Goal: Communication & Community: Connect with others

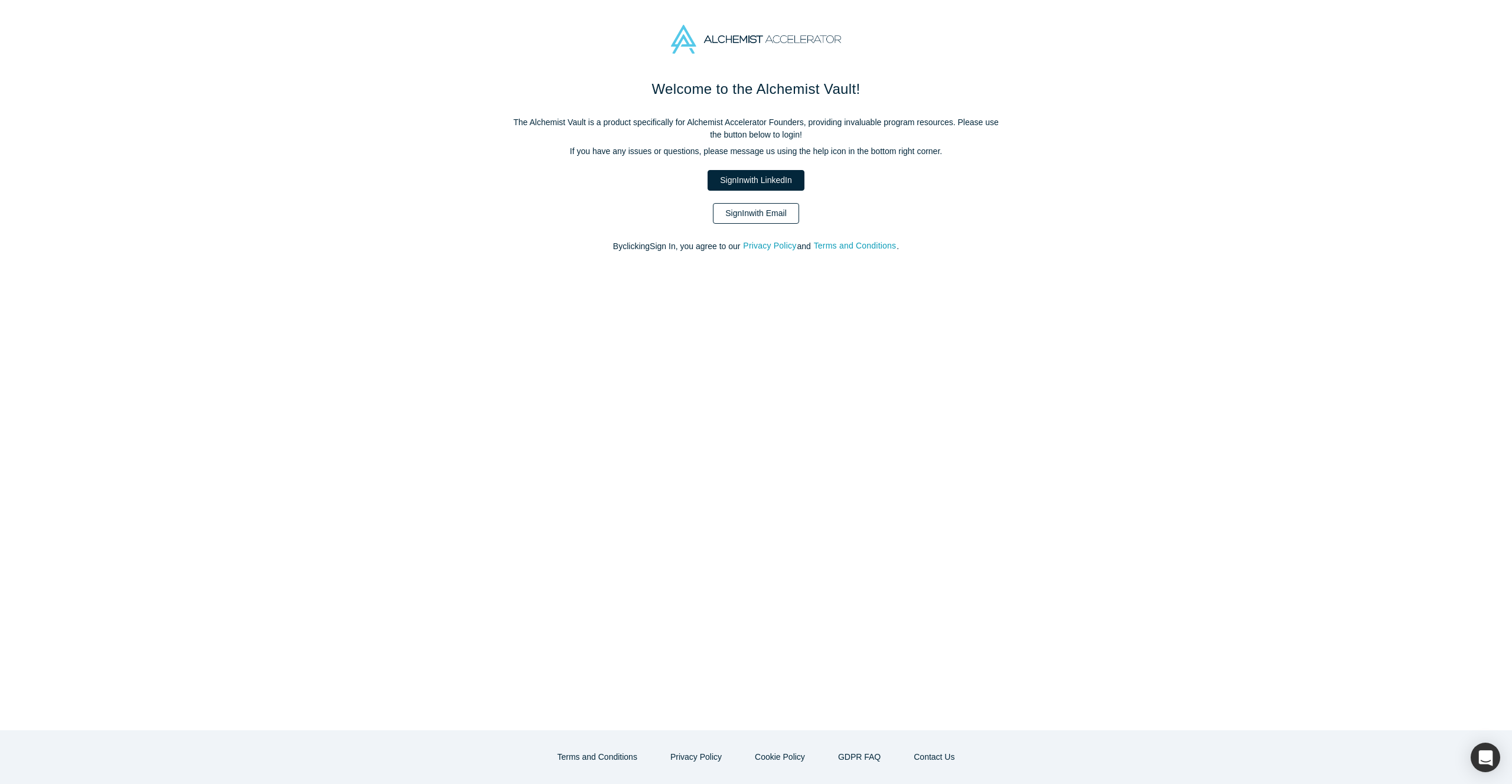
click at [754, 205] on link "Sign In with Email" at bounding box center [756, 213] width 86 height 20
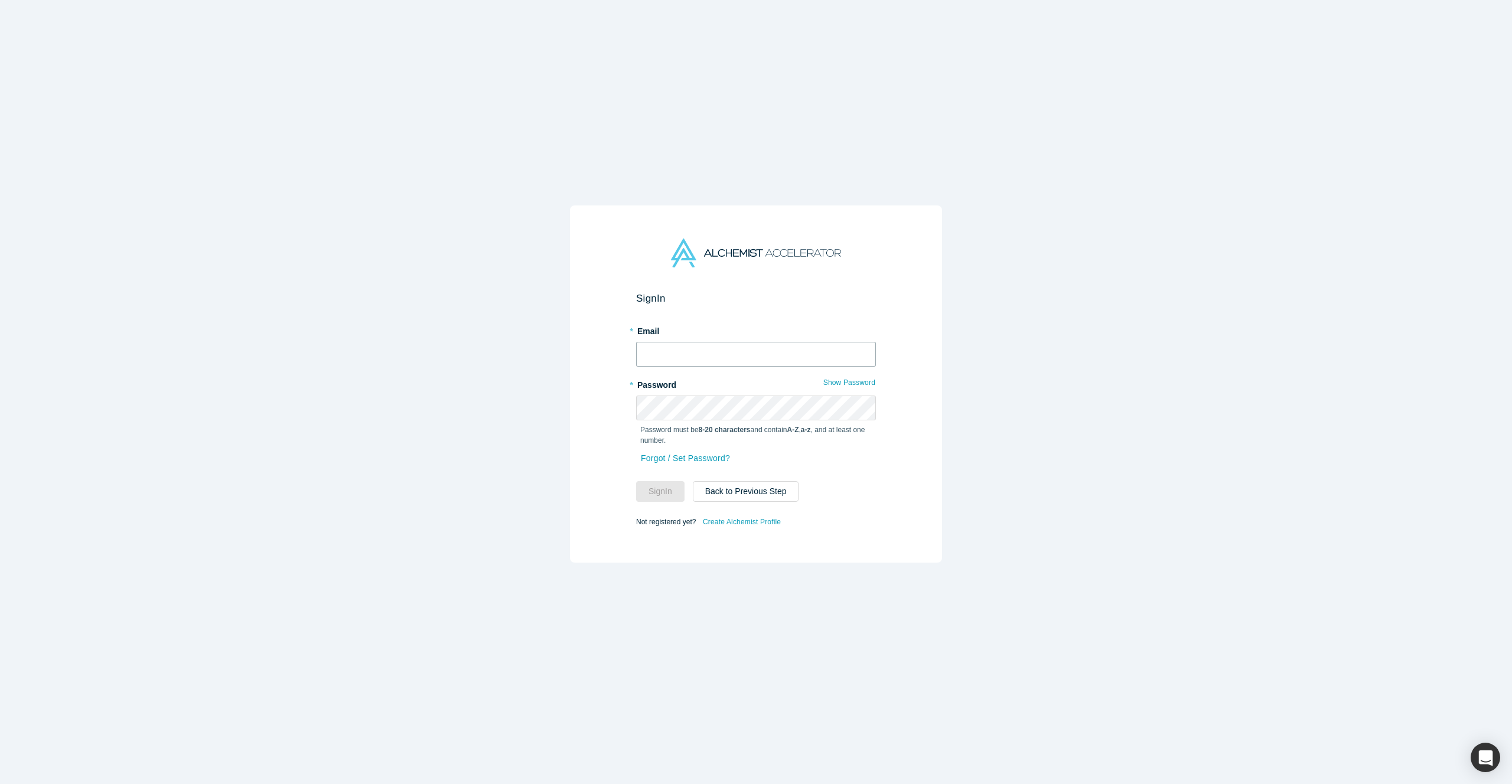
click at [693, 353] on input "text" at bounding box center [756, 354] width 240 height 25
type input "[PERSON_NAME][EMAIL_ADDRESS][DOMAIN_NAME]"
click at [643, 498] on button "Sign In" at bounding box center [660, 492] width 48 height 20
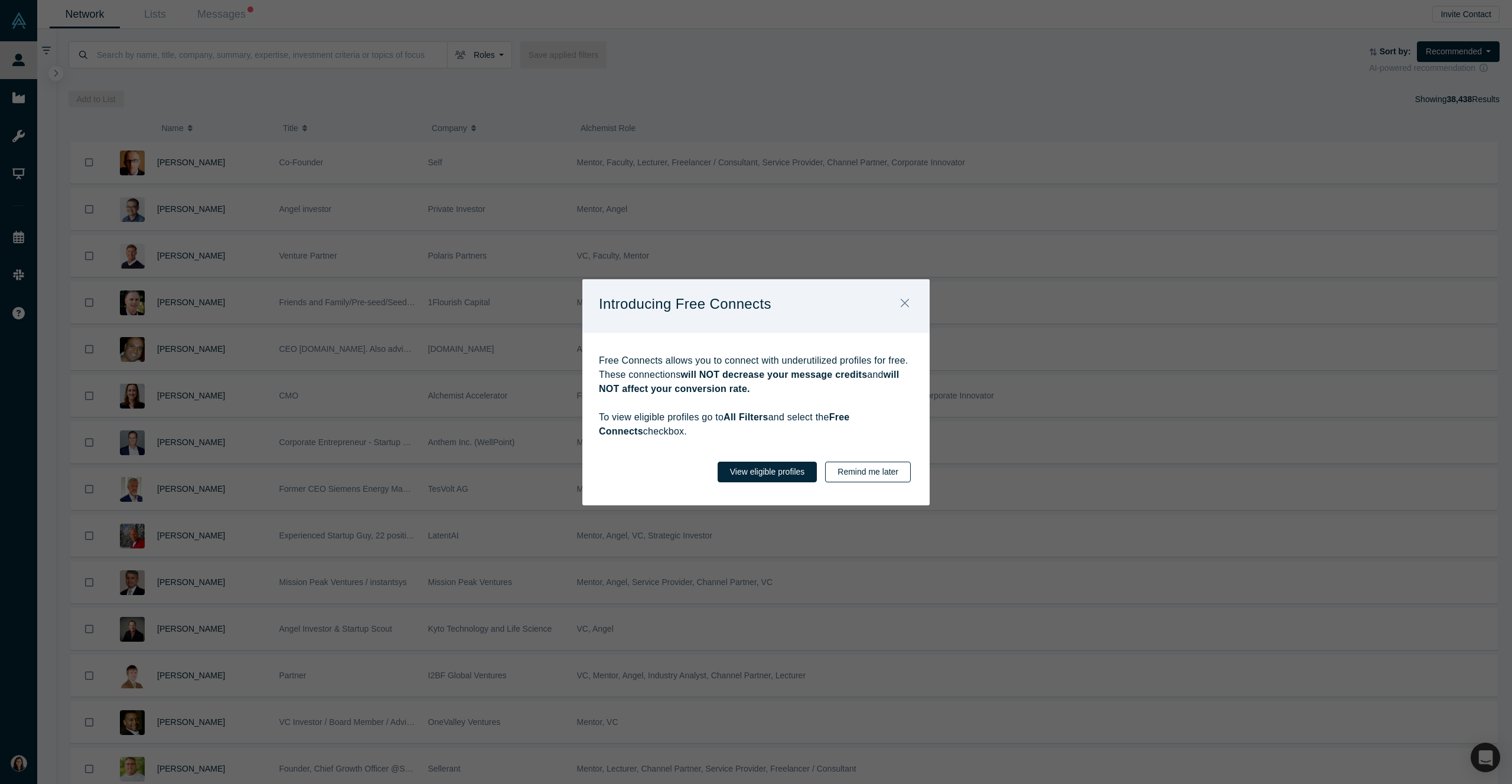
click at [865, 479] on button "Remind me later" at bounding box center [868, 472] width 86 height 20
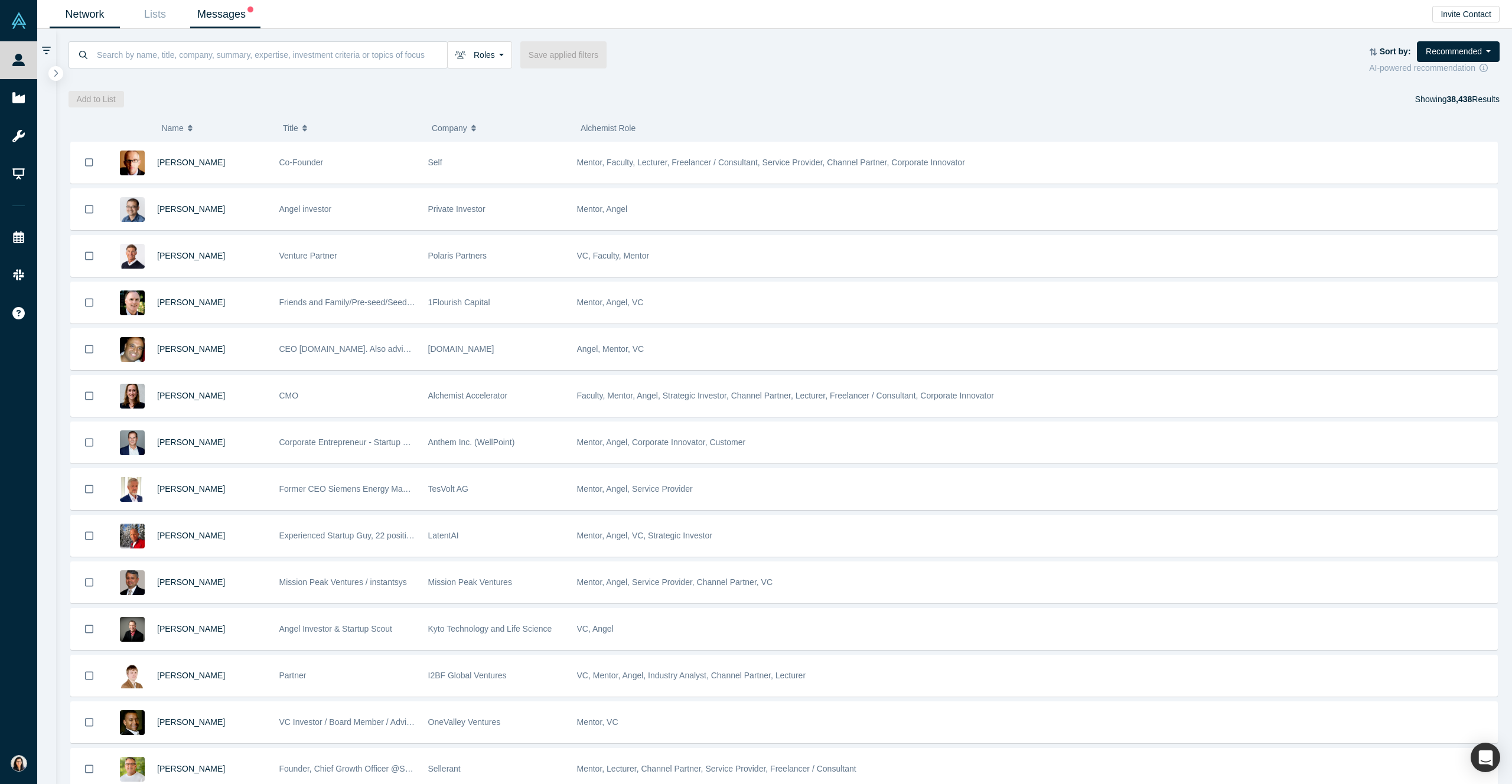
click at [227, 10] on link "Messages" at bounding box center [225, 14] width 71 height 28
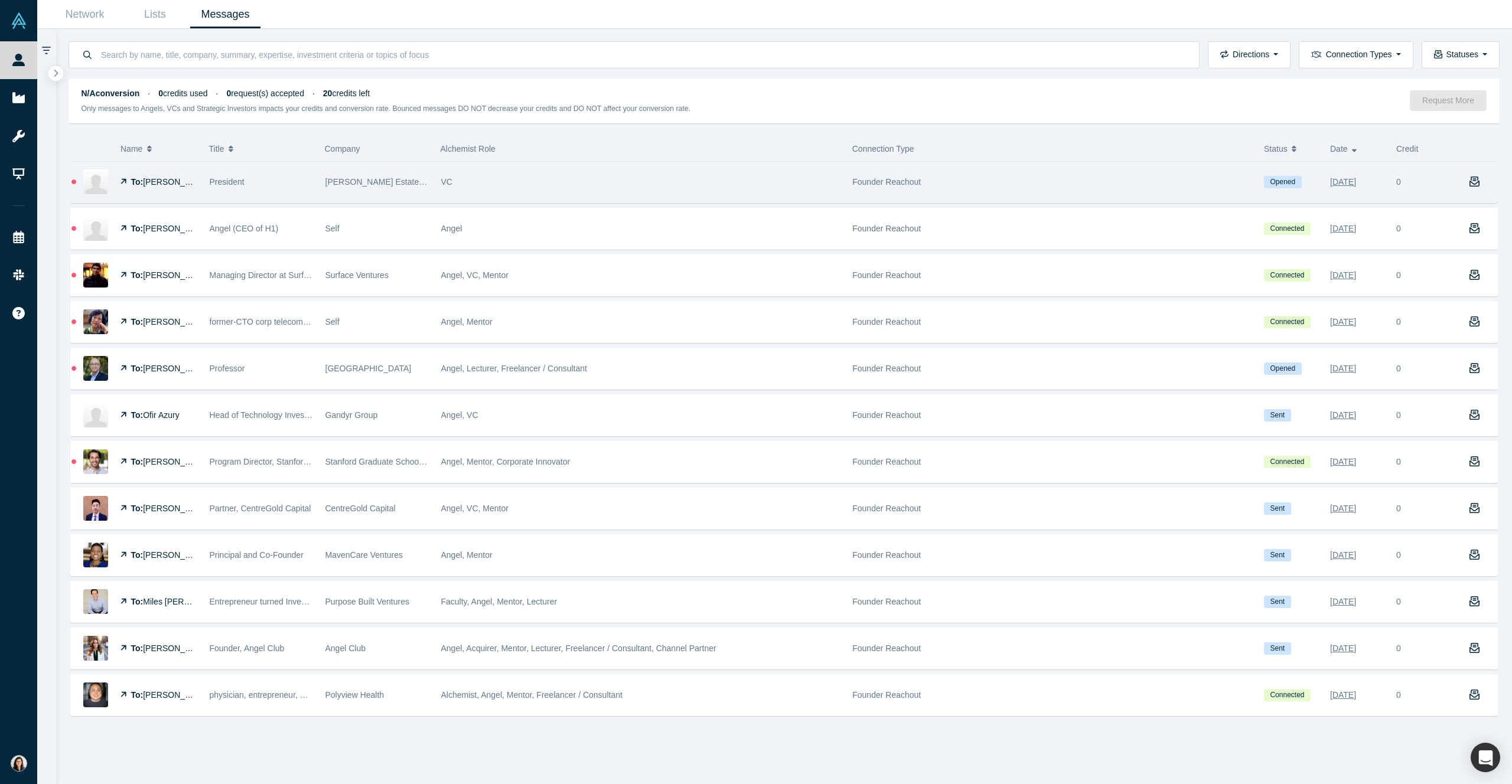
click at [197, 185] on div "To: [PERSON_NAME]" at bounding box center [137, 182] width 132 height 41
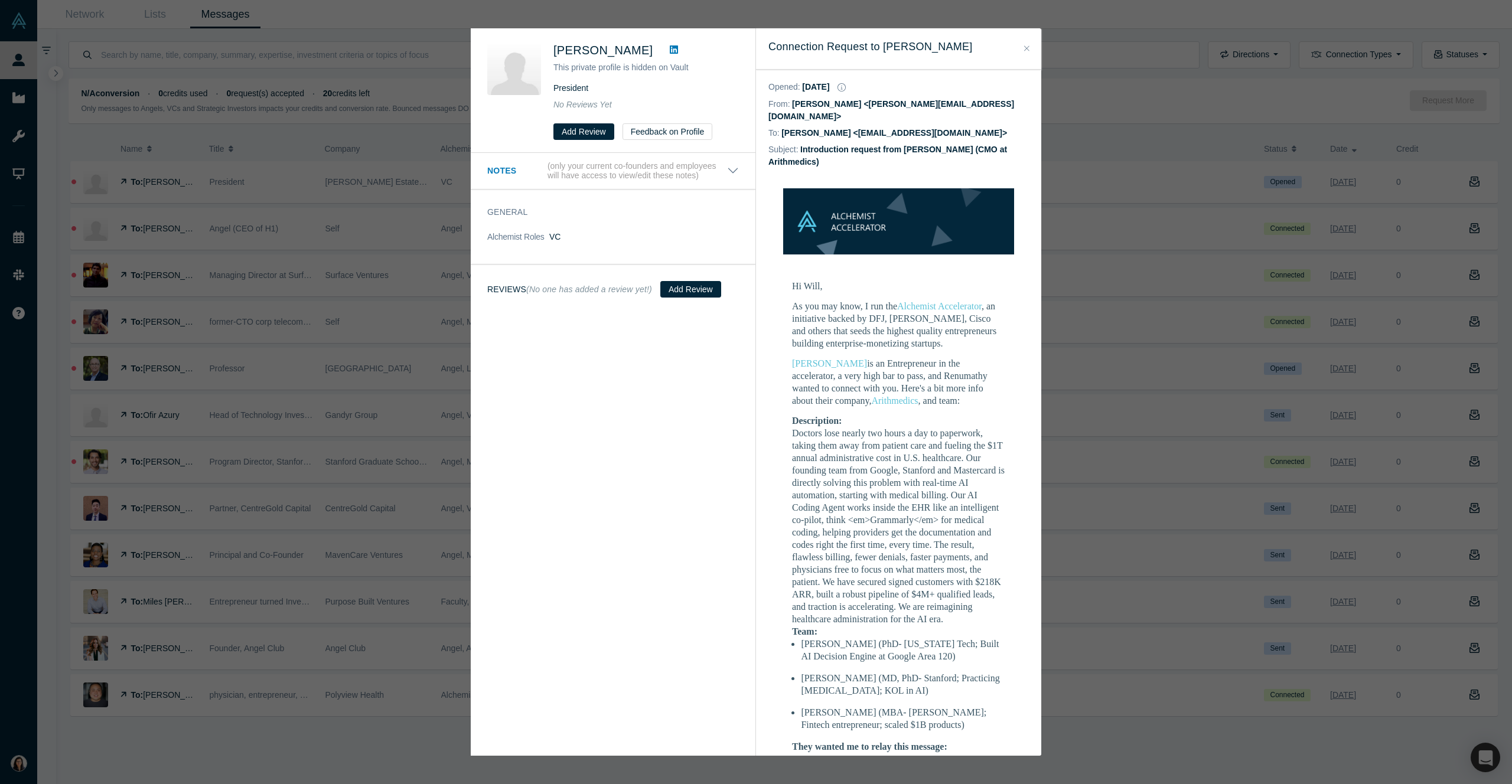
click at [1028, 49] on icon "Close" at bounding box center [1027, 48] width 5 height 8
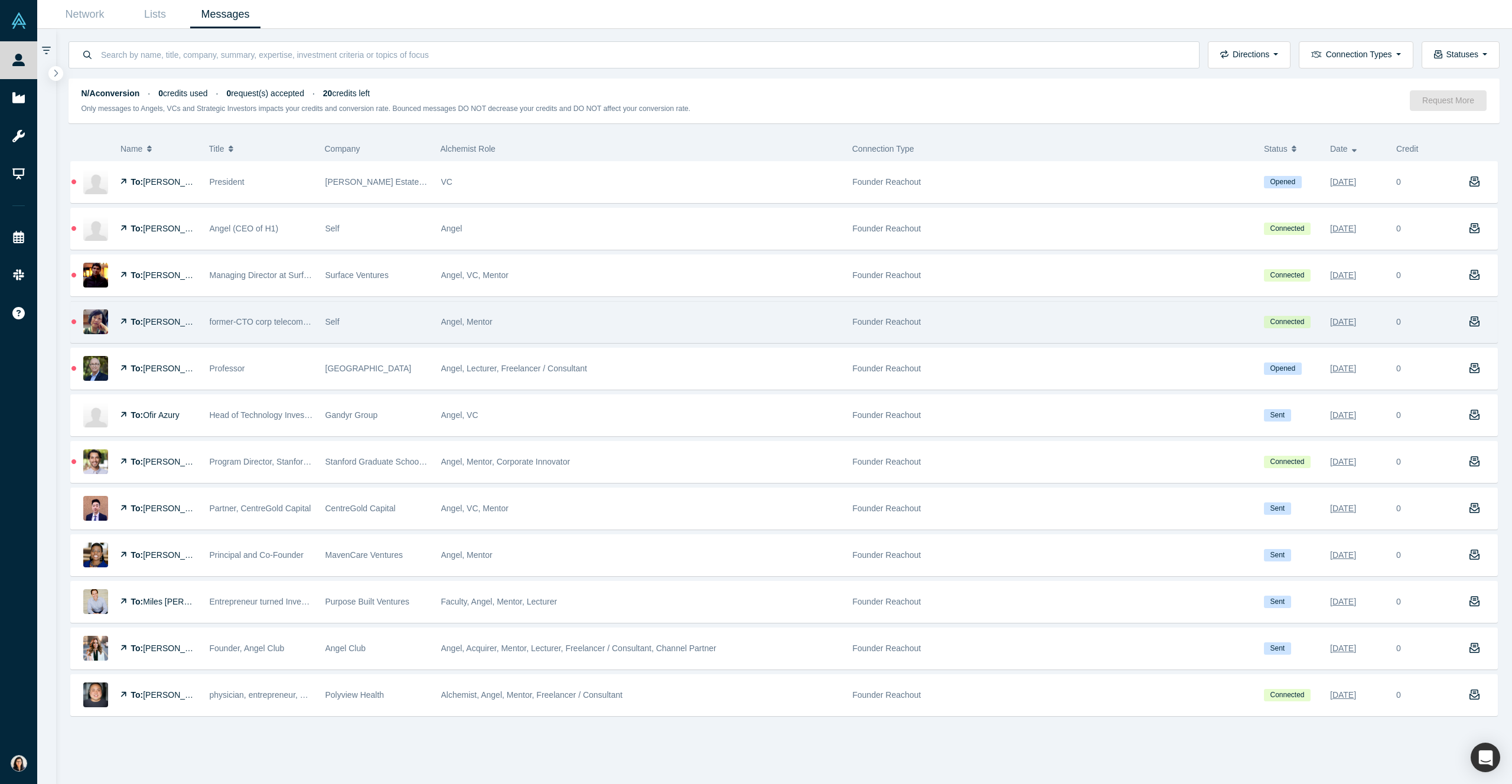
click at [745, 332] on div "Angel, Mentor" at bounding box center [641, 322] width 399 height 41
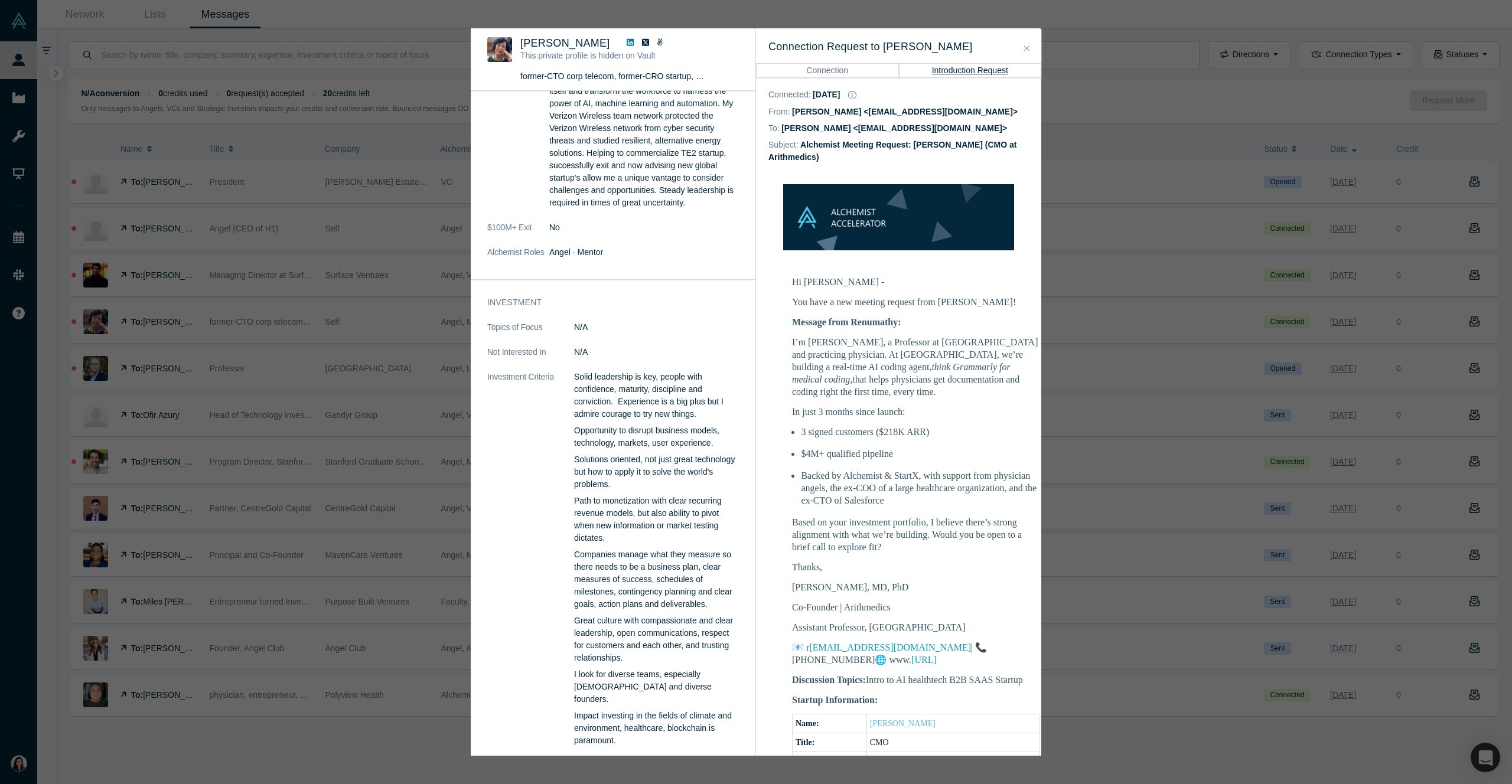
click at [1030, 46] on button "Close" at bounding box center [1027, 49] width 13 height 14
